Goal: Browse casually

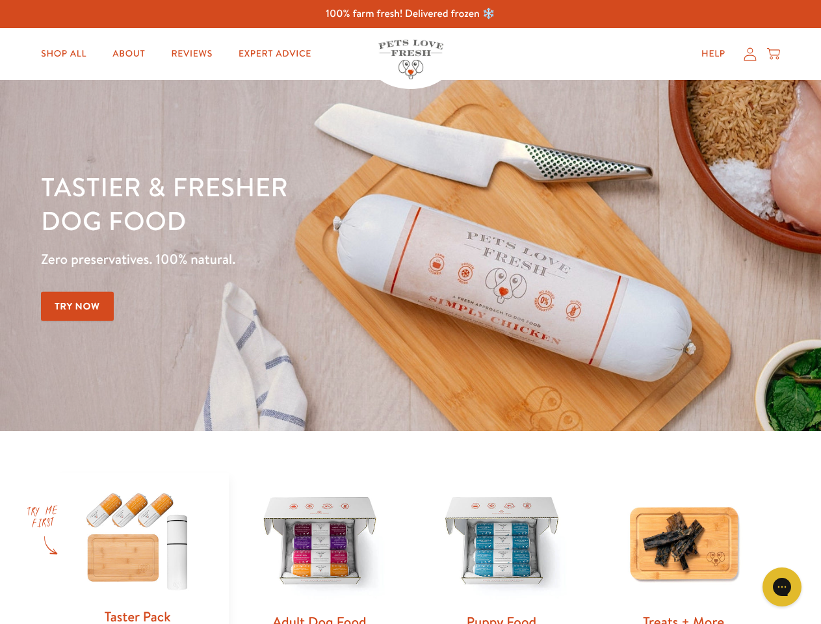
click at [410, 312] on div "Tastier & fresher dog food Zero preservatives. 100% natural. Try Now" at bounding box center [287, 256] width 493 height 172
click at [782, 587] on icon "Gorgias live chat" at bounding box center [782, 587] width 12 height 12
